Goal: Entertainment & Leisure: Consume media (video, audio)

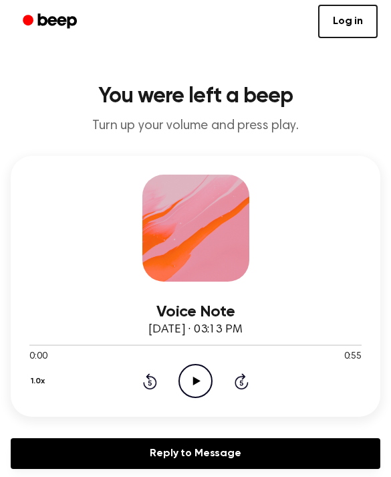
click at [193, 385] on icon "Play Audio" at bounding box center [196, 381] width 34 height 34
click at [188, 389] on icon "Play Audio" at bounding box center [196, 381] width 34 height 34
click at [199, 374] on icon "Play Audio" at bounding box center [196, 381] width 34 height 34
click at [197, 385] on icon at bounding box center [196, 381] width 6 height 9
